Goal: Task Accomplishment & Management: Use online tool/utility

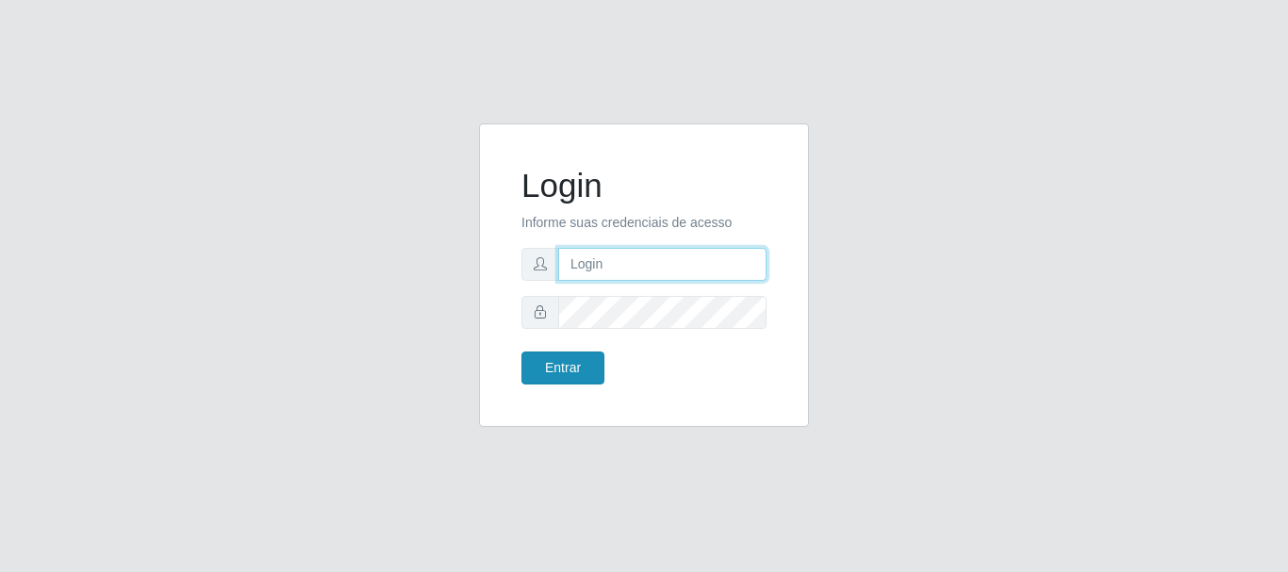
type input "elvis@casatudo"
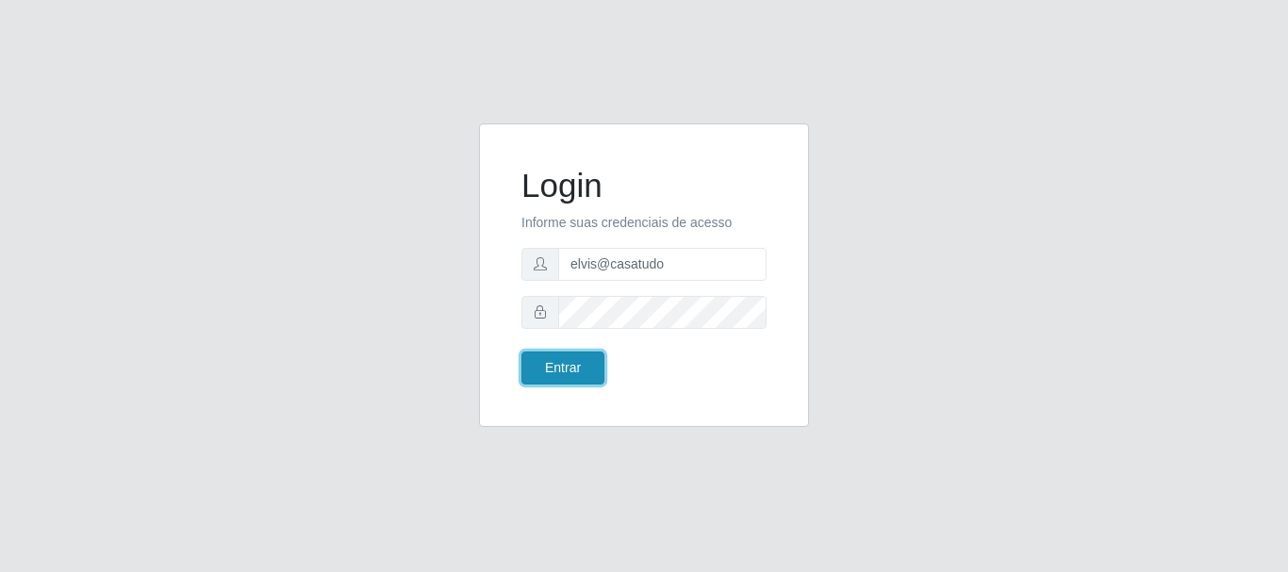
click at [569, 371] on button "Entrar" at bounding box center [562, 368] width 83 height 33
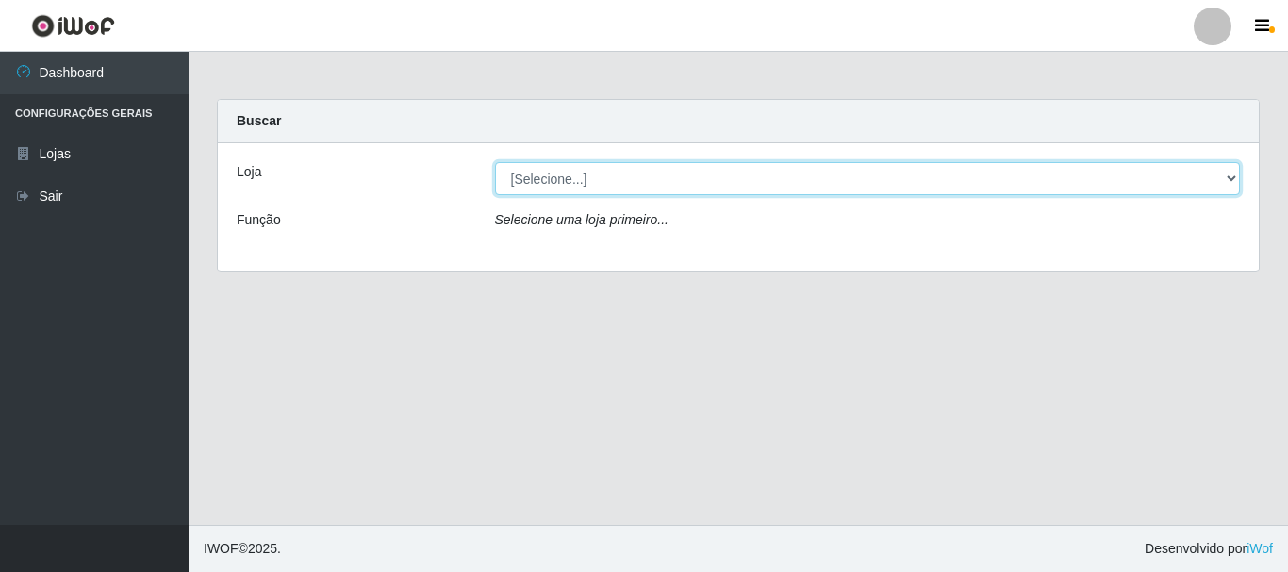
click at [570, 180] on select "[Selecione...] Casatudo BR" at bounding box center [868, 178] width 746 height 33
select select "197"
click at [495, 162] on select "[Selecione...] Casatudo BR" at bounding box center [868, 178] width 746 height 33
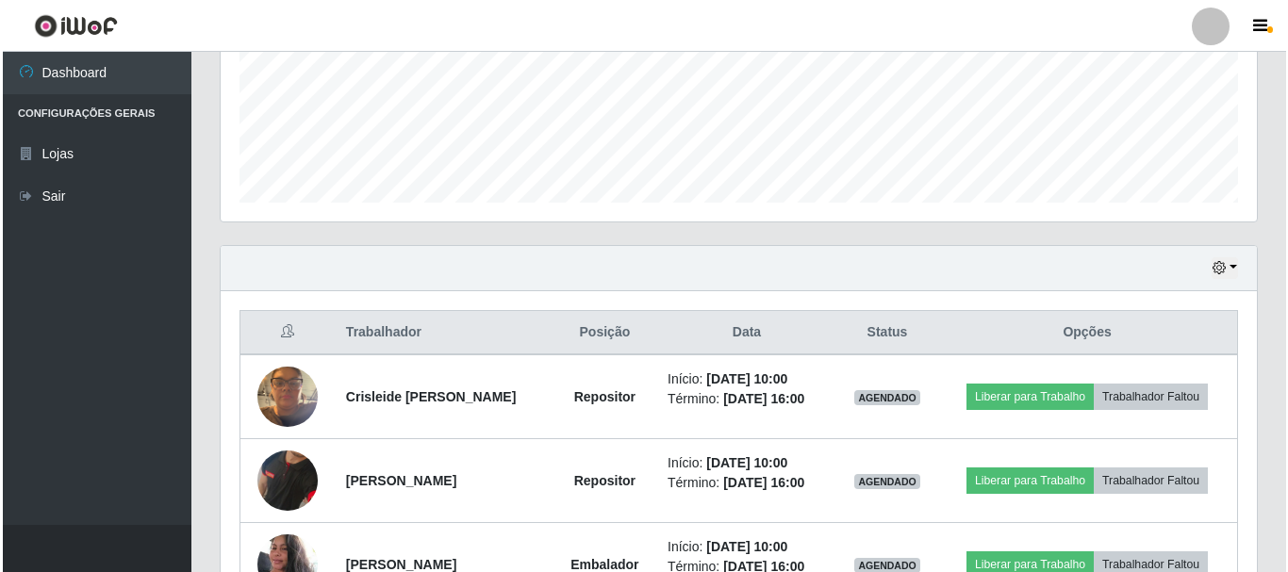
scroll to position [660, 0]
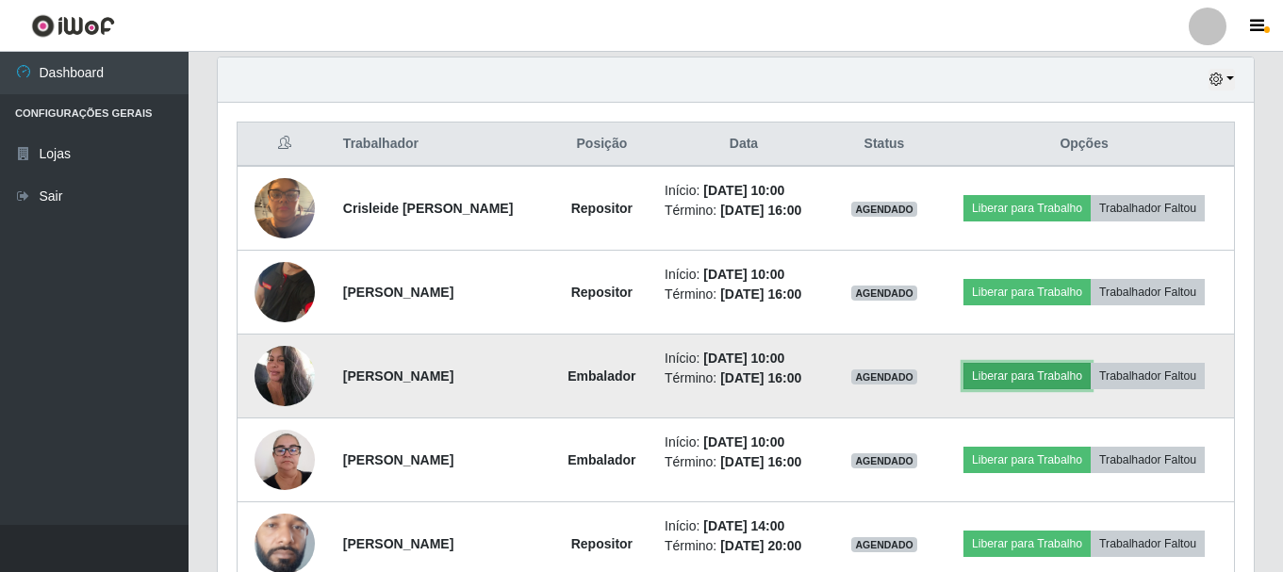
click at [1038, 379] on button "Liberar para Trabalho" at bounding box center [1027, 376] width 127 height 26
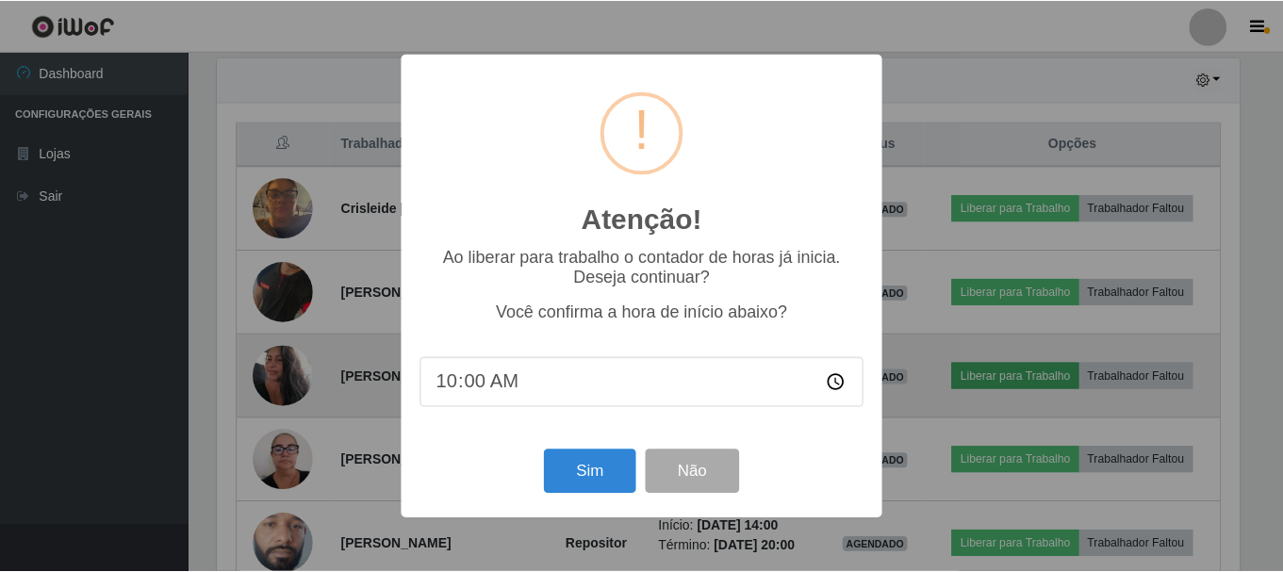
scroll to position [391, 1027]
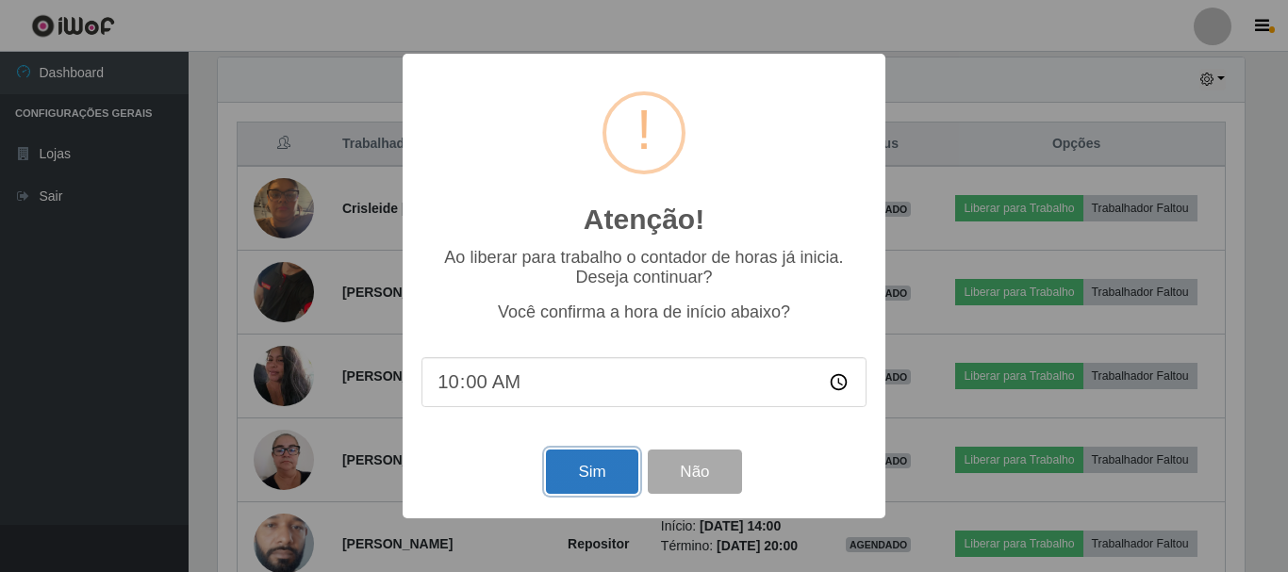
click at [567, 476] on button "Sim" at bounding box center [591, 472] width 91 height 44
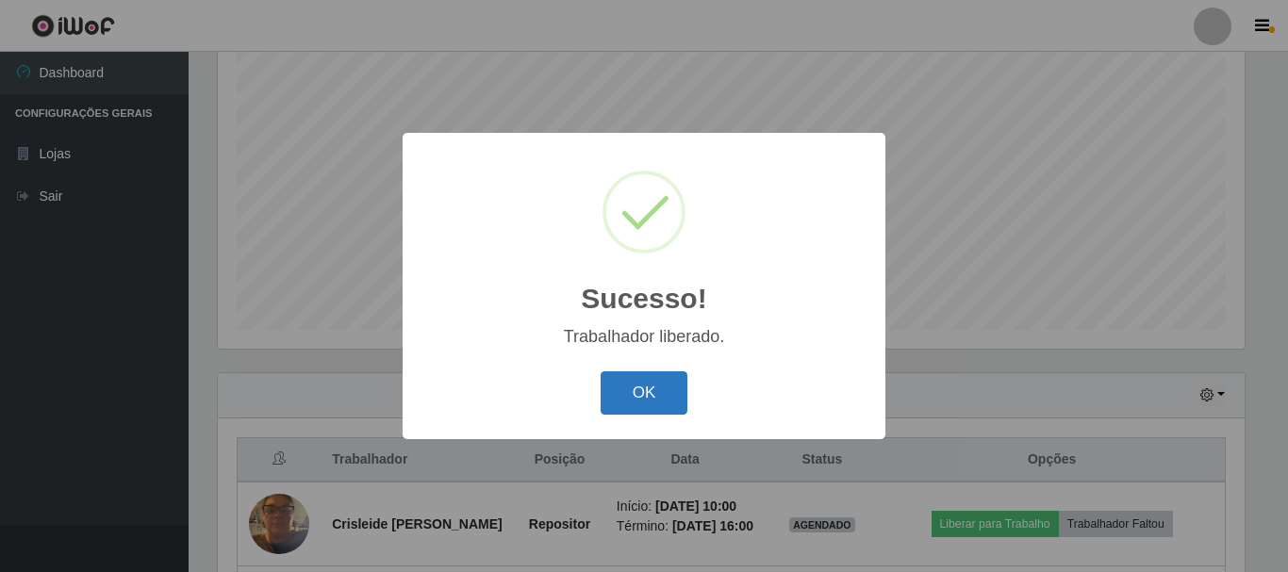
click at [640, 395] on button "OK" at bounding box center [645, 393] width 88 height 44
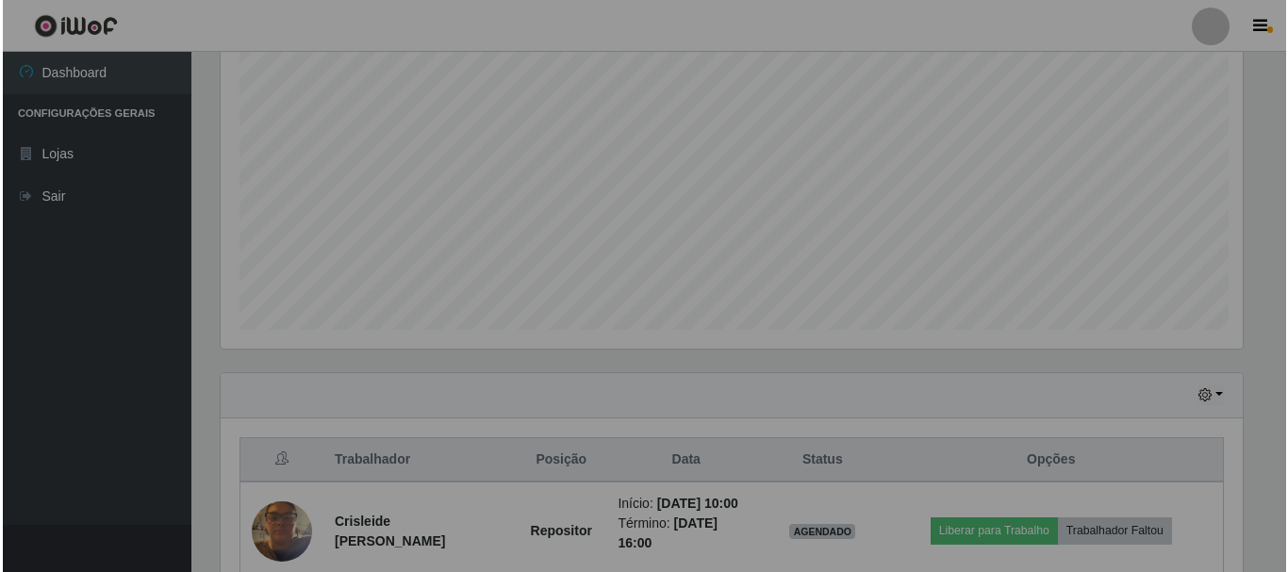
scroll to position [391, 1036]
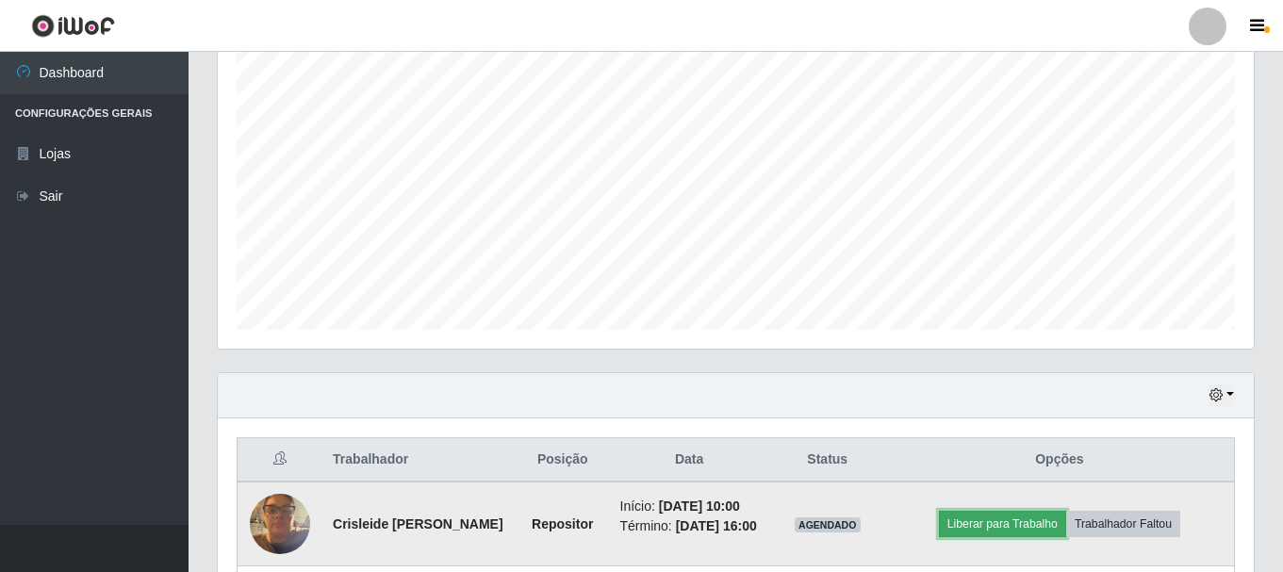
click at [1018, 524] on button "Liberar para Trabalho" at bounding box center [1002, 524] width 127 height 26
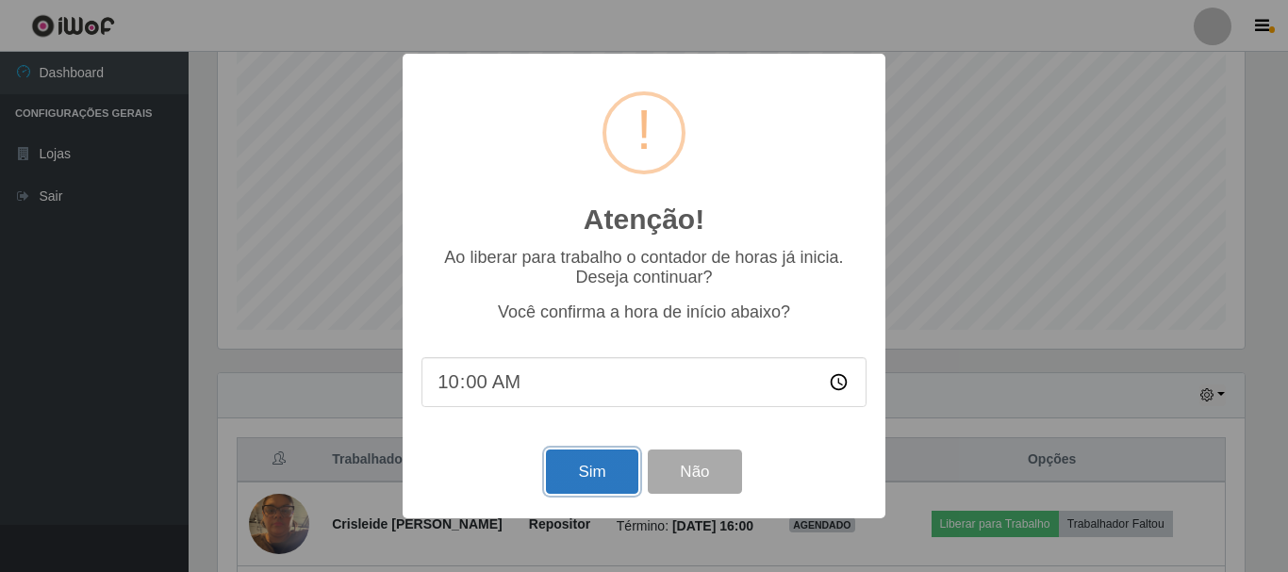
click at [599, 466] on button "Sim" at bounding box center [591, 472] width 91 height 44
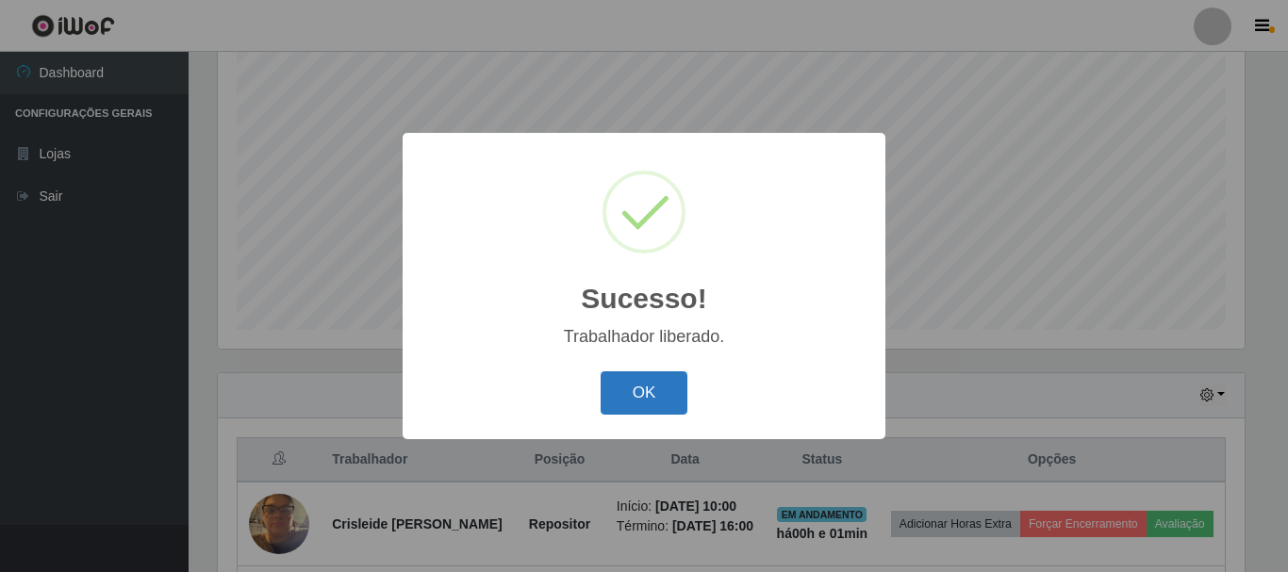
click at [652, 409] on button "OK" at bounding box center [645, 393] width 88 height 44
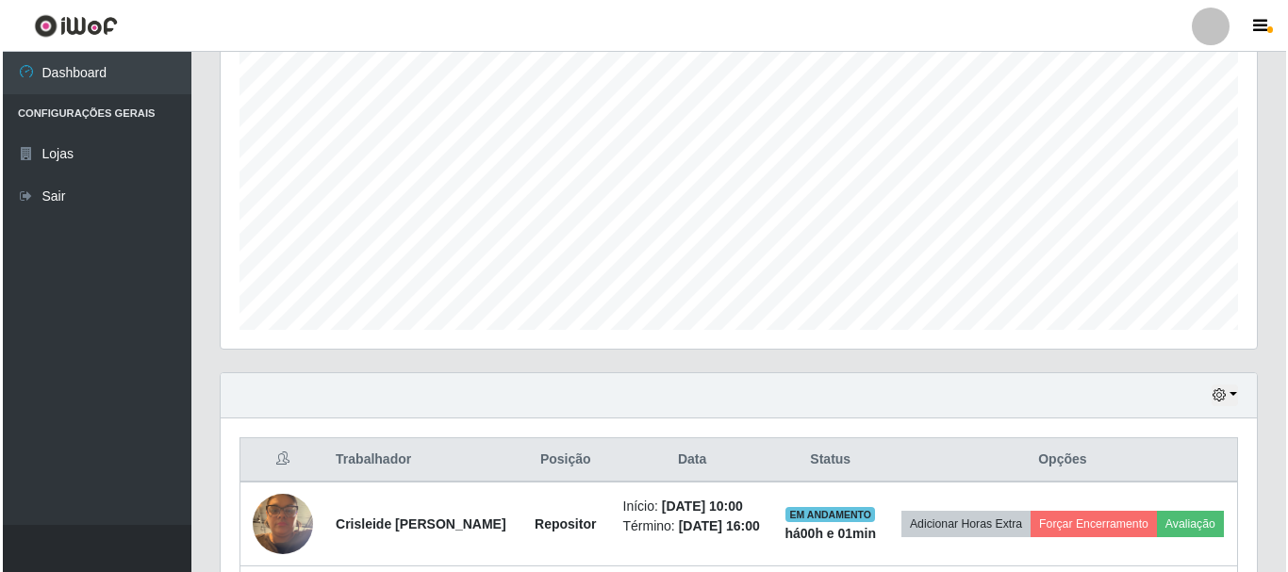
scroll to position [627, 0]
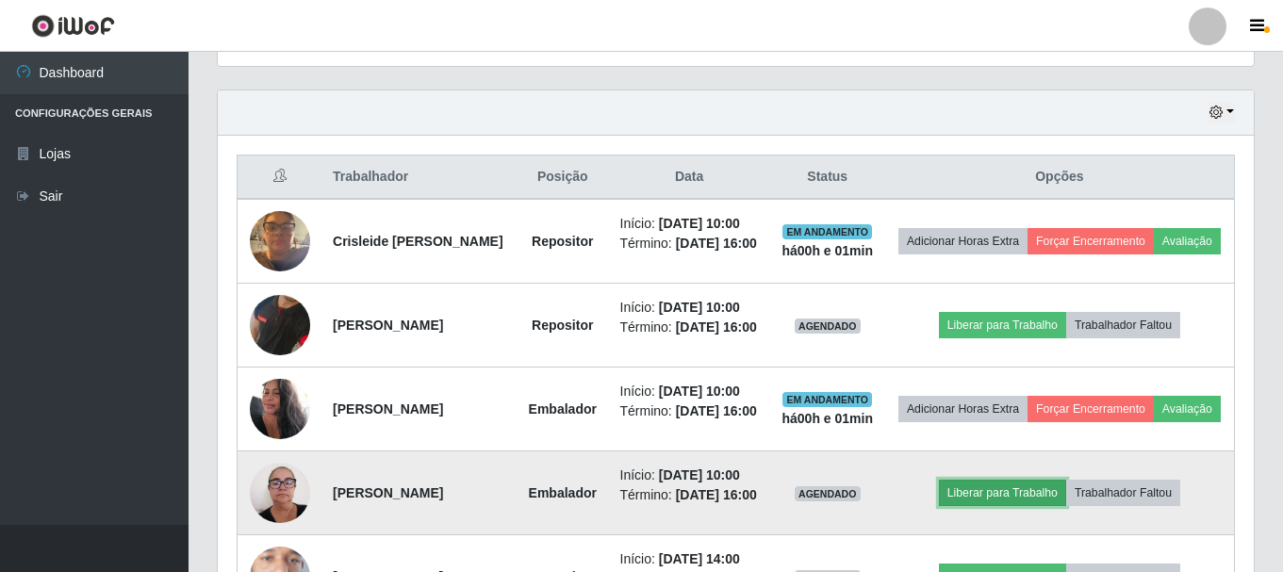
click at [970, 506] on button "Liberar para Trabalho" at bounding box center [1002, 493] width 127 height 26
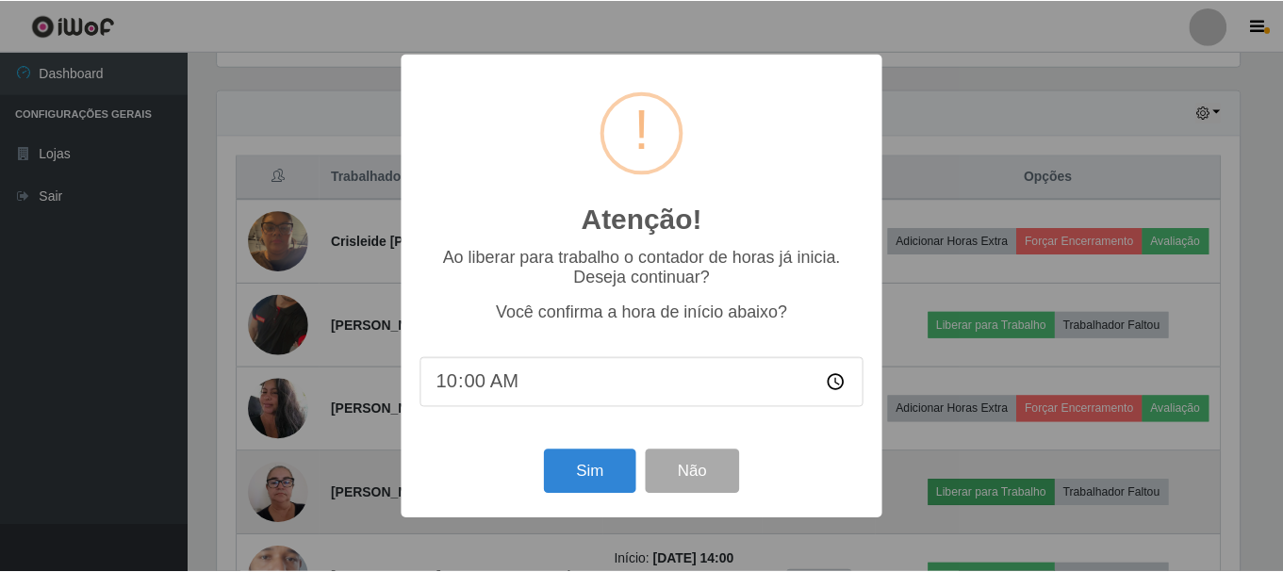
scroll to position [391, 1027]
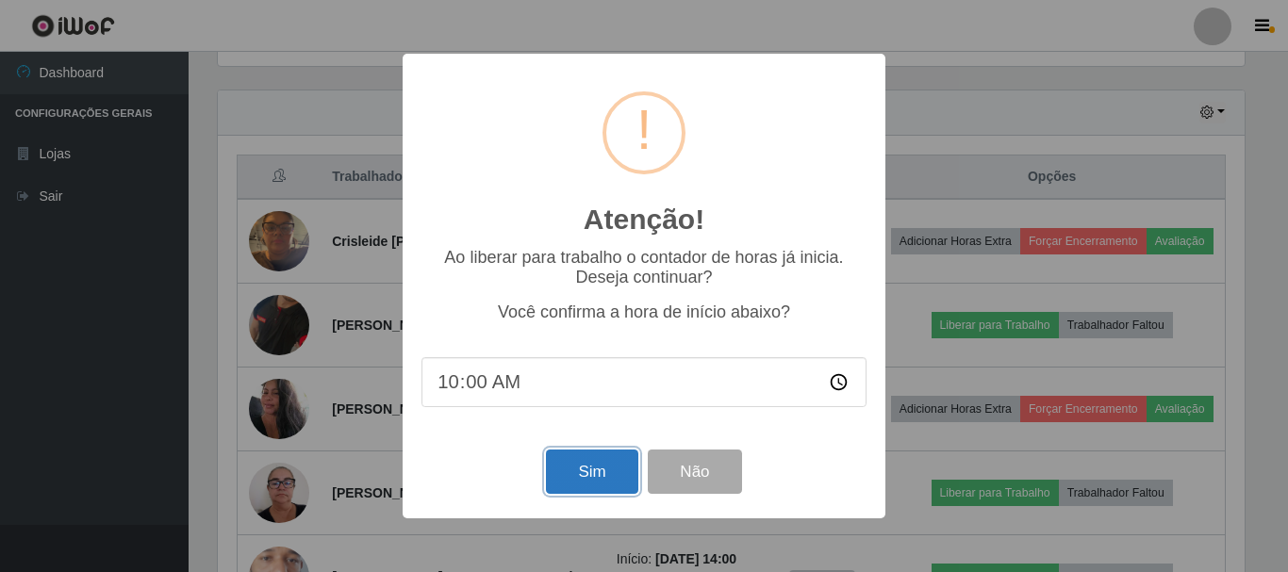
click at [596, 492] on button "Sim" at bounding box center [591, 472] width 91 height 44
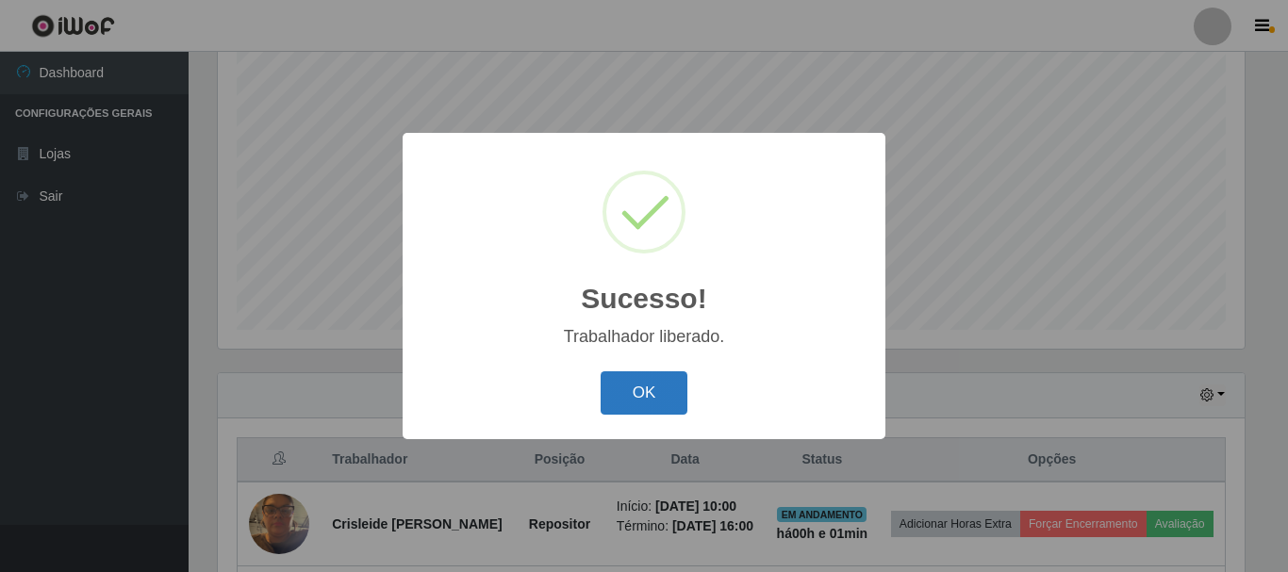
click at [646, 388] on button "OK" at bounding box center [645, 393] width 88 height 44
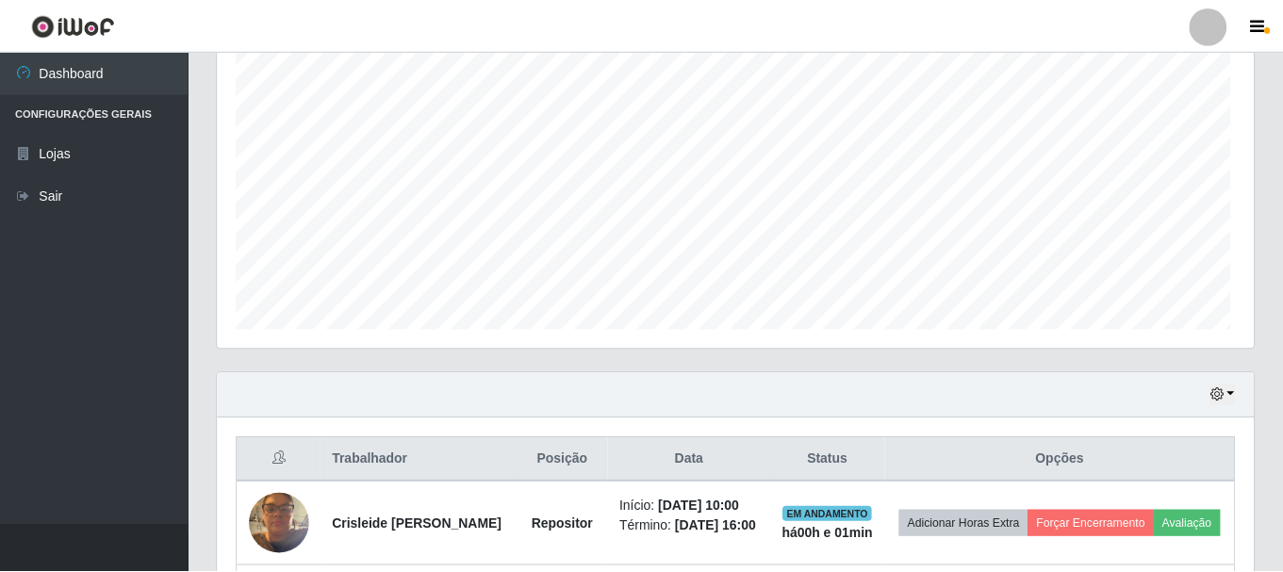
scroll to position [0, 0]
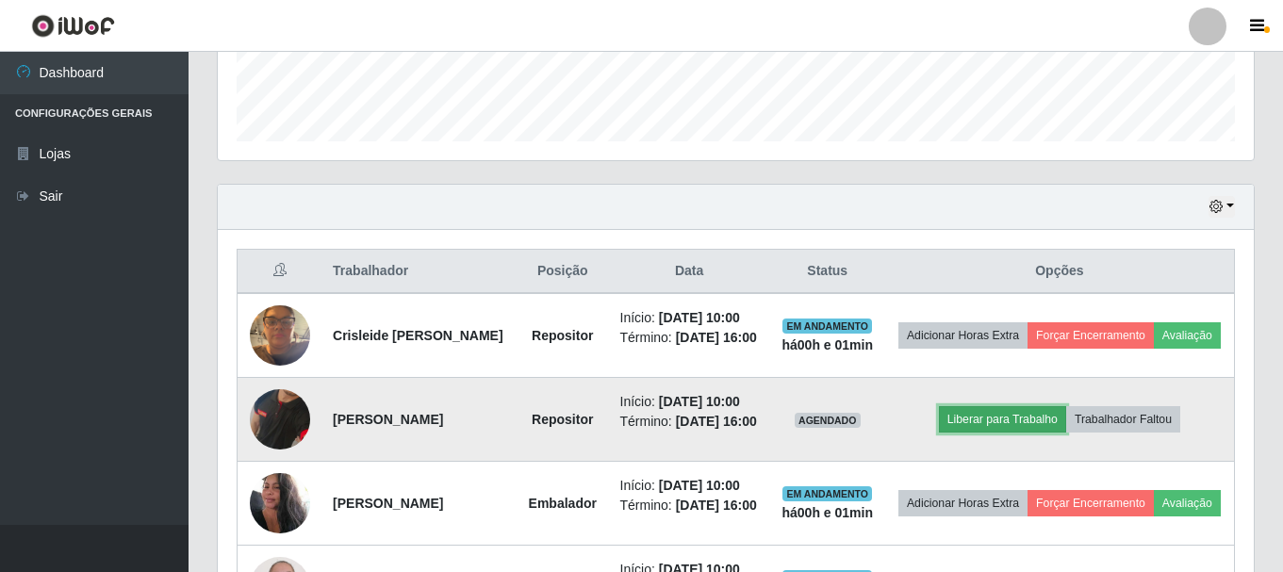
click at [968, 433] on button "Liberar para Trabalho" at bounding box center [1002, 419] width 127 height 26
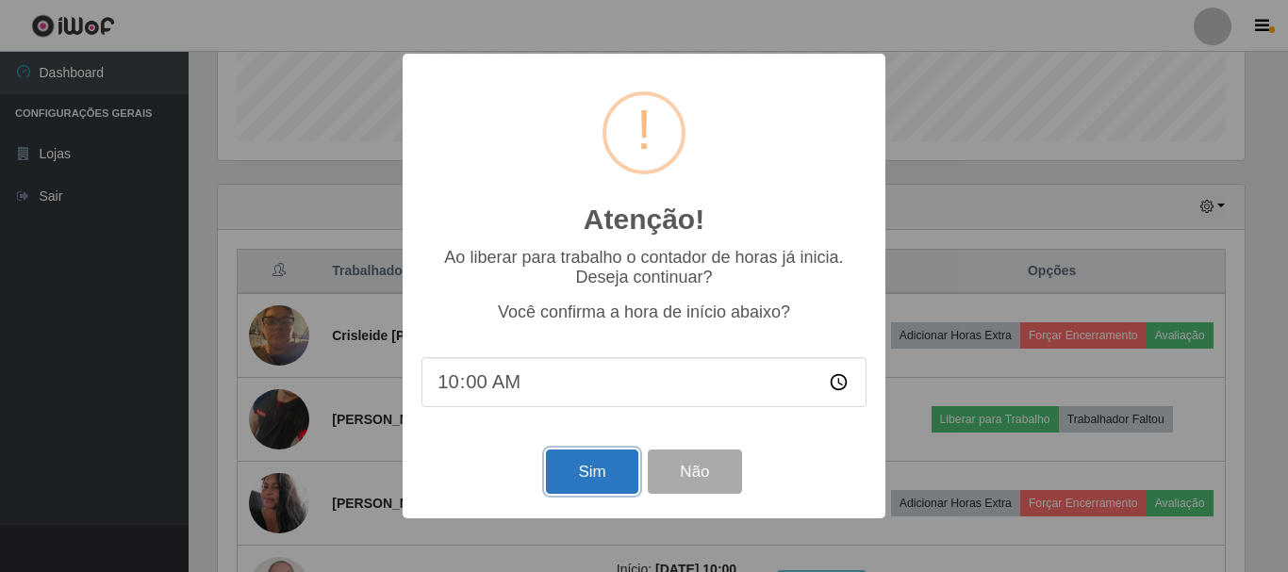
click at [560, 470] on button "Sim" at bounding box center [591, 472] width 91 height 44
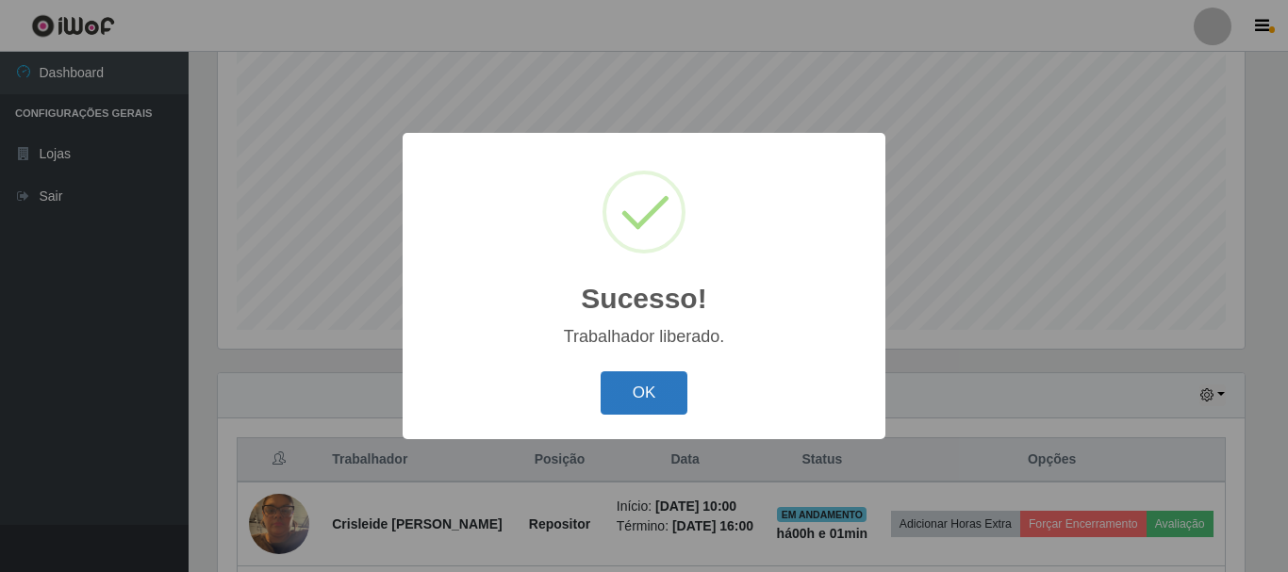
click at [642, 384] on button "OK" at bounding box center [645, 393] width 88 height 44
